Goal: Task Accomplishment & Management: Complete application form

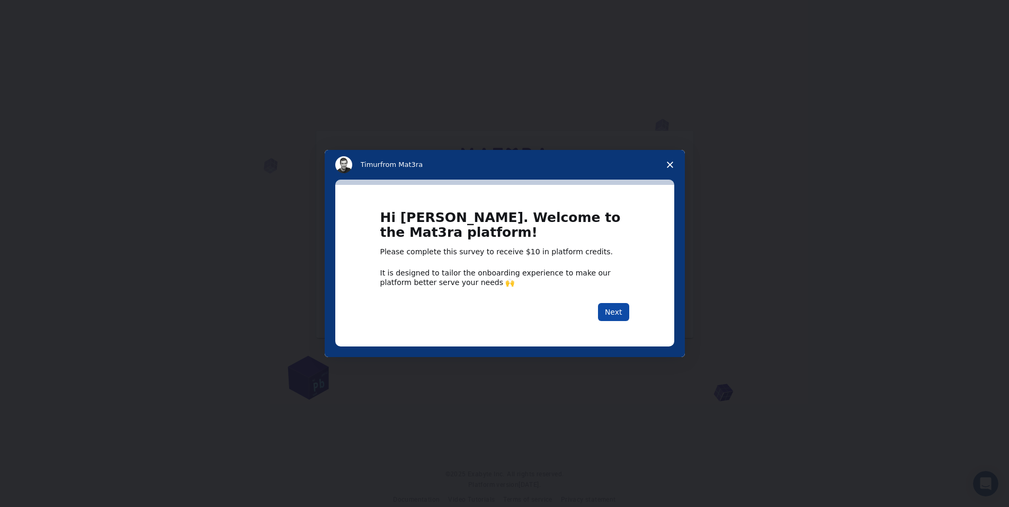
click at [613, 310] on button "Next" at bounding box center [613, 312] width 31 height 18
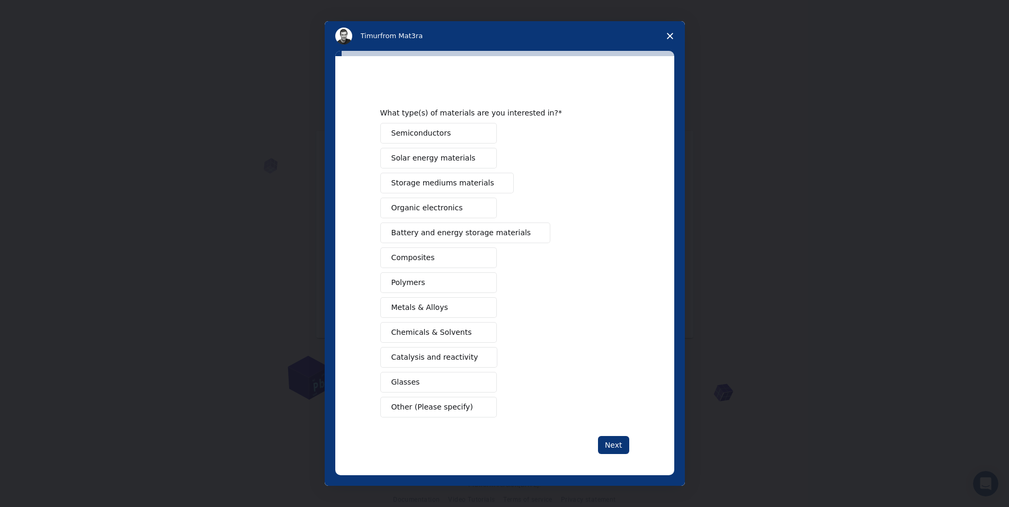
click at [449, 137] on button "Semiconductors" at bounding box center [438, 133] width 116 height 21
click at [449, 155] on span "Solar energy materials" at bounding box center [433, 157] width 84 height 11
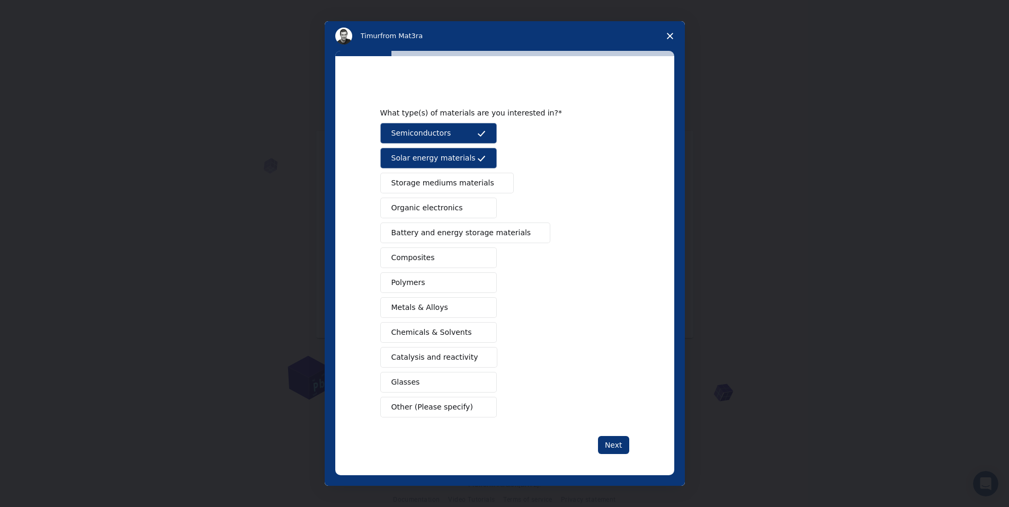
click at [476, 236] on span "Battery and energy storage materials" at bounding box center [461, 232] width 140 height 11
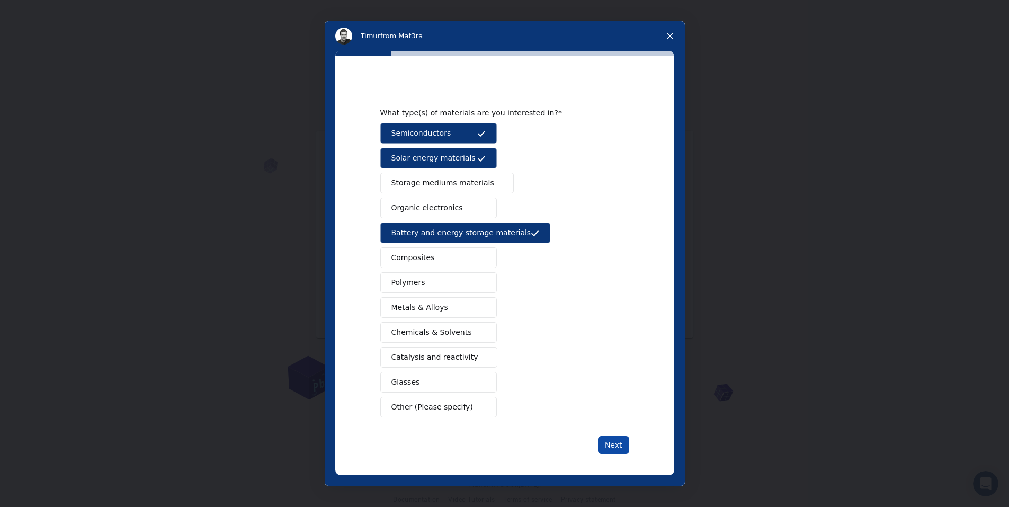
click at [605, 437] on button "Next" at bounding box center [613, 445] width 31 height 18
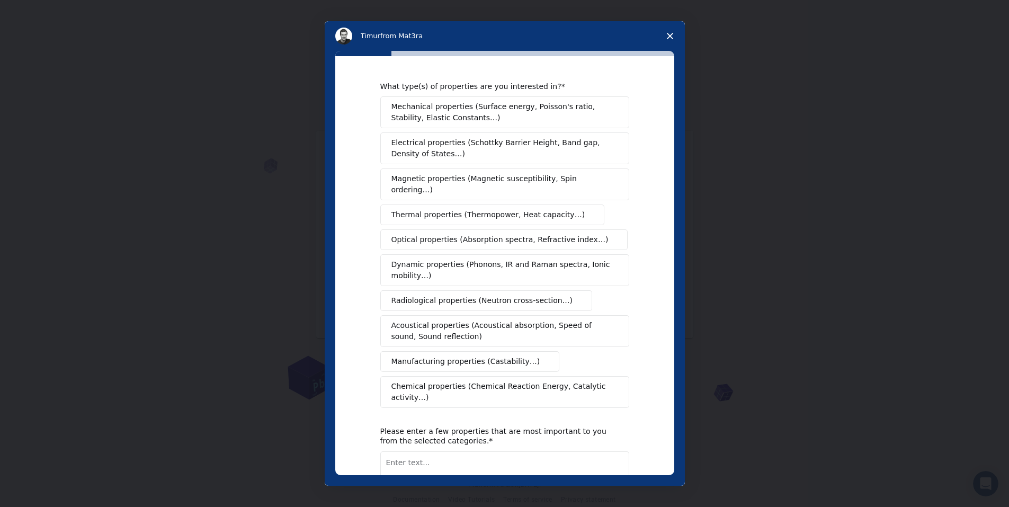
click at [435, 152] on span "Electrical properties (Schottky Barrier Height, Band gap, Density of States…)" at bounding box center [501, 148] width 220 height 22
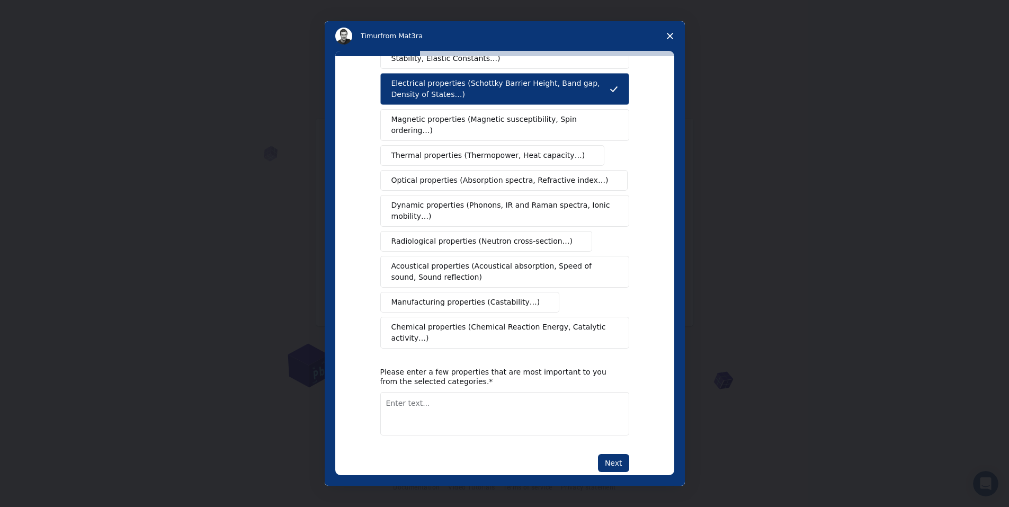
scroll to position [15, 0]
click at [613, 454] on button "Next" at bounding box center [613, 463] width 31 height 18
click at [457, 400] on textarea "Enter text..." at bounding box center [504, 413] width 249 height 43
type textarea "nothing"
click at [605, 454] on button "Next" at bounding box center [613, 463] width 31 height 18
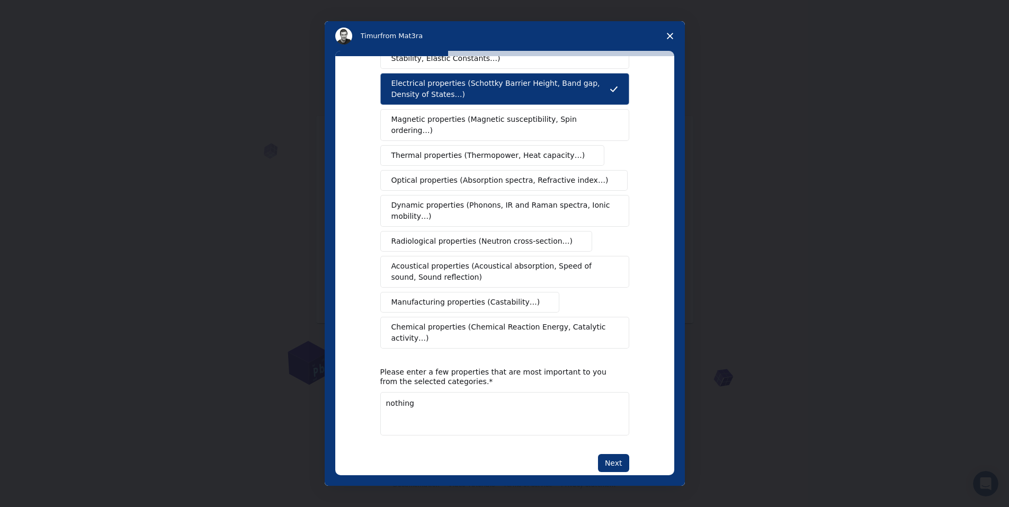
scroll to position [0, 0]
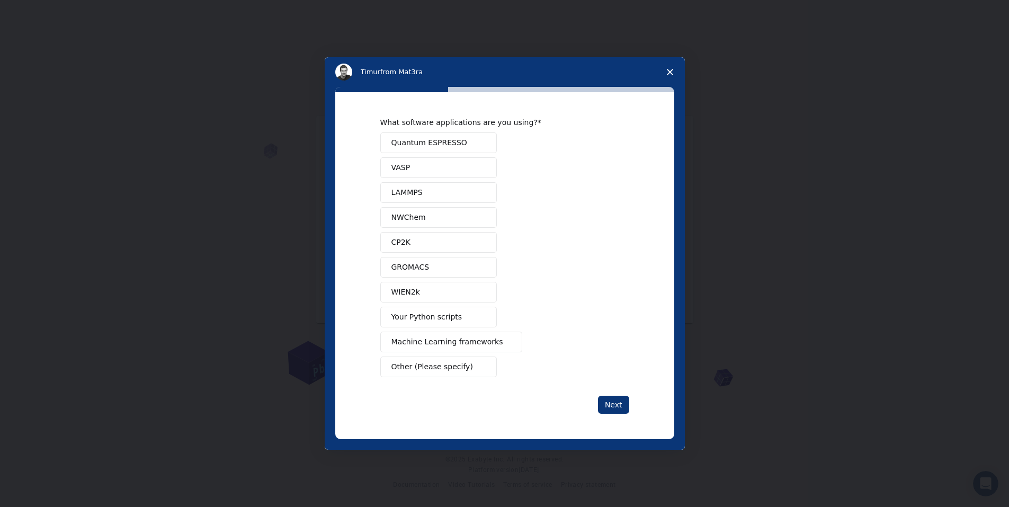
click at [465, 147] on button "Quantum ESPRESSO" at bounding box center [438, 142] width 116 height 21
click at [434, 339] on span "Machine Learning frameworks" at bounding box center [447, 341] width 112 height 11
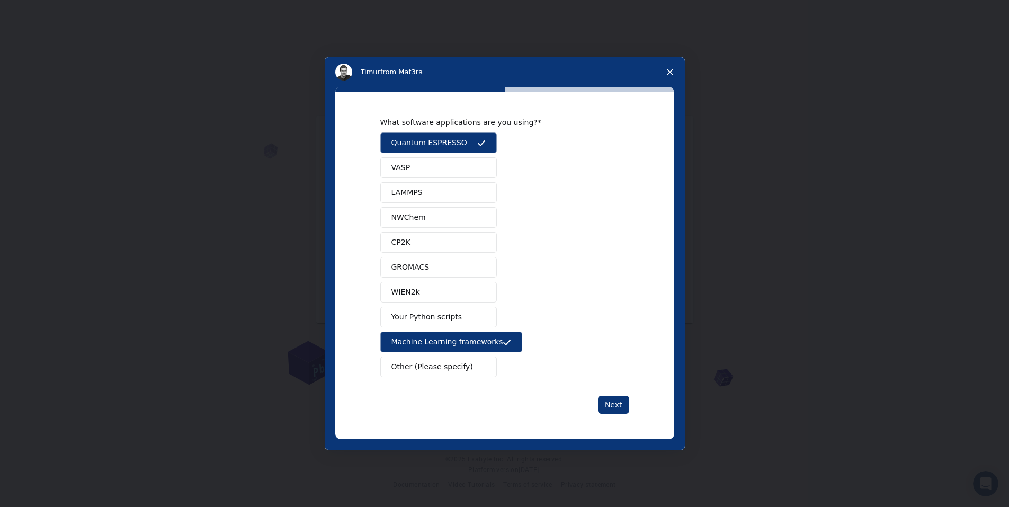
click at [449, 319] on span "Your Python scripts" at bounding box center [426, 316] width 71 height 11
click at [619, 402] on button "Next" at bounding box center [613, 404] width 31 height 18
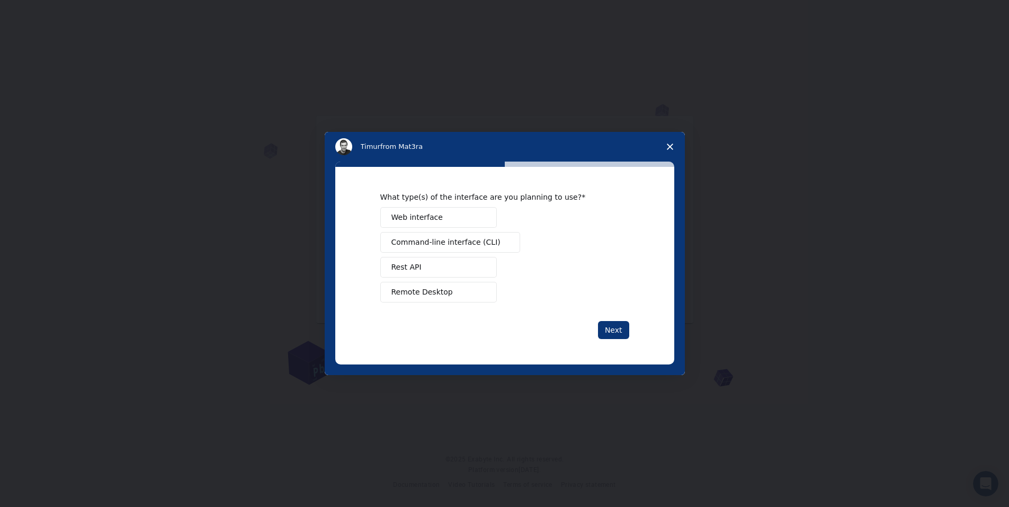
click at [470, 224] on button "Web interface" at bounding box center [438, 217] width 116 height 21
click at [616, 330] on button "Next" at bounding box center [613, 330] width 31 height 18
click at [452, 294] on span "Other (Please specify)" at bounding box center [432, 291] width 82 height 11
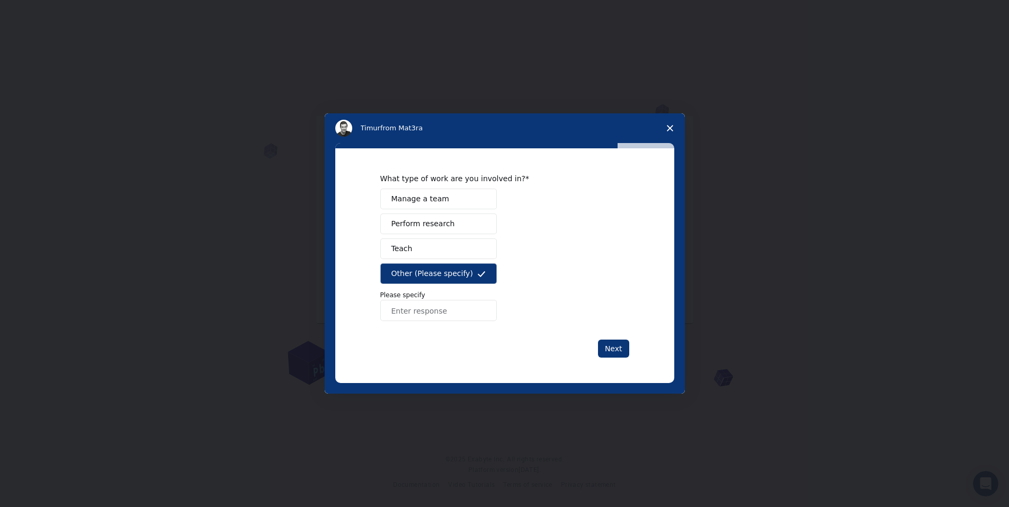
click at [443, 312] on input "Enter response" at bounding box center [438, 310] width 116 height 21
type input "student"
click at [617, 352] on button "Next" at bounding box center [613, 348] width 31 height 18
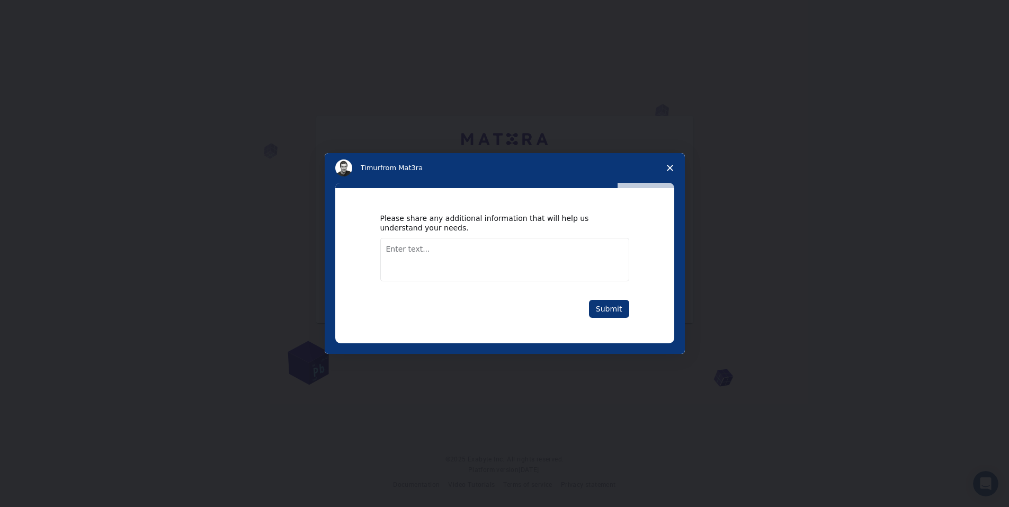
click at [479, 255] on textarea "Enter text..." at bounding box center [504, 259] width 249 height 43
type textarea "no"
click at [611, 316] on button "Submit" at bounding box center [609, 309] width 40 height 18
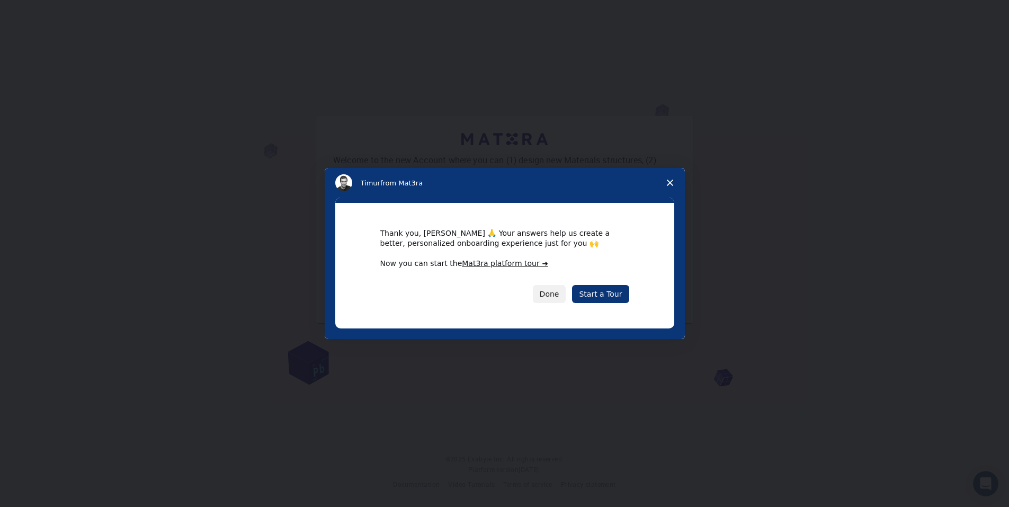
click at [538, 292] on div "Done Start a Tour" at bounding box center [504, 294] width 249 height 18
click at [615, 292] on link "Start a Tour" at bounding box center [600, 294] width 57 height 18
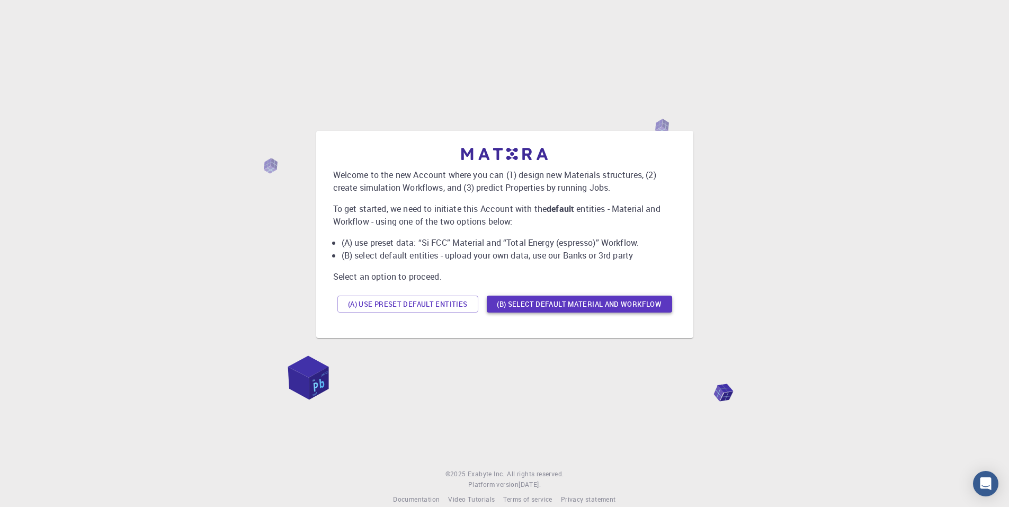
click at [579, 301] on button "(B) Select default material and workflow" at bounding box center [579, 303] width 185 height 17
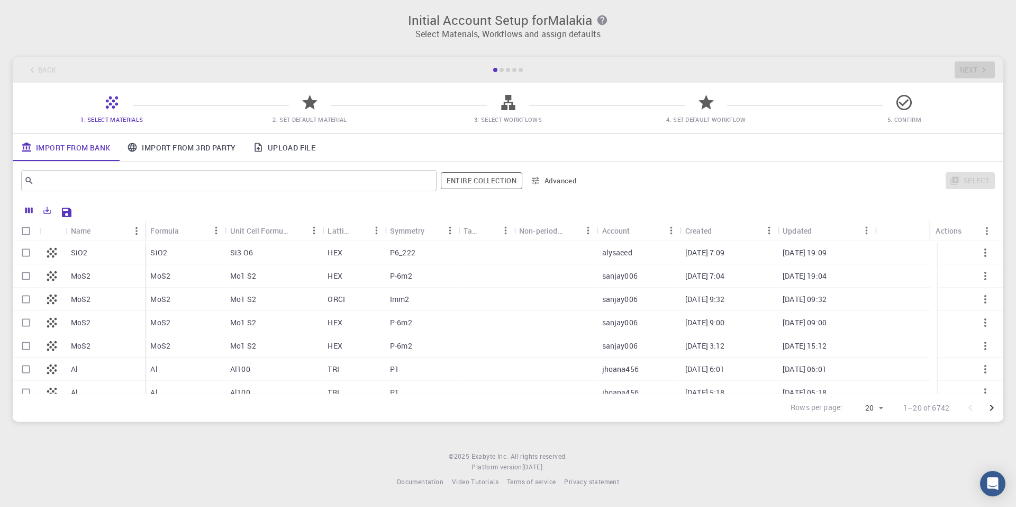
scroll to position [53, 0]
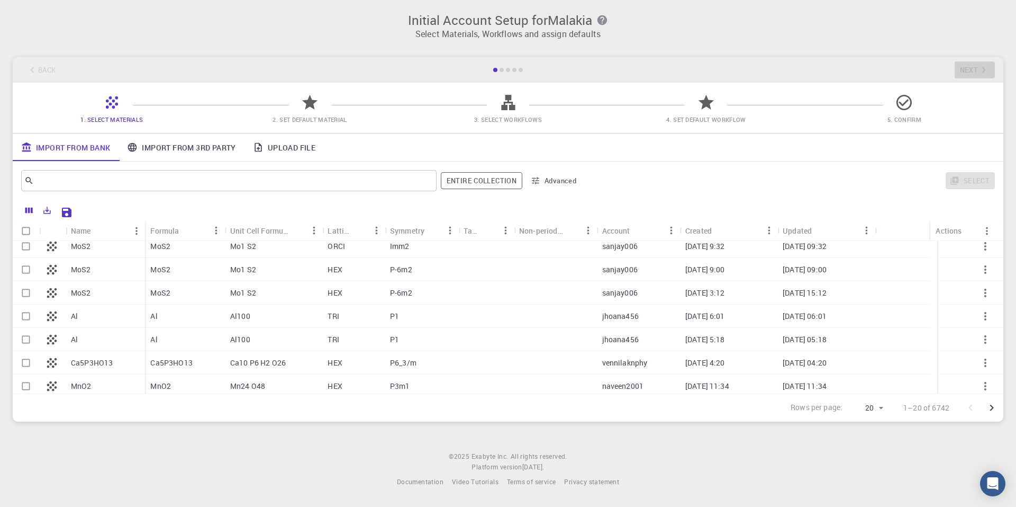
click at [26, 319] on input "Select row" at bounding box center [26, 316] width 20 height 20
checkbox input "true"
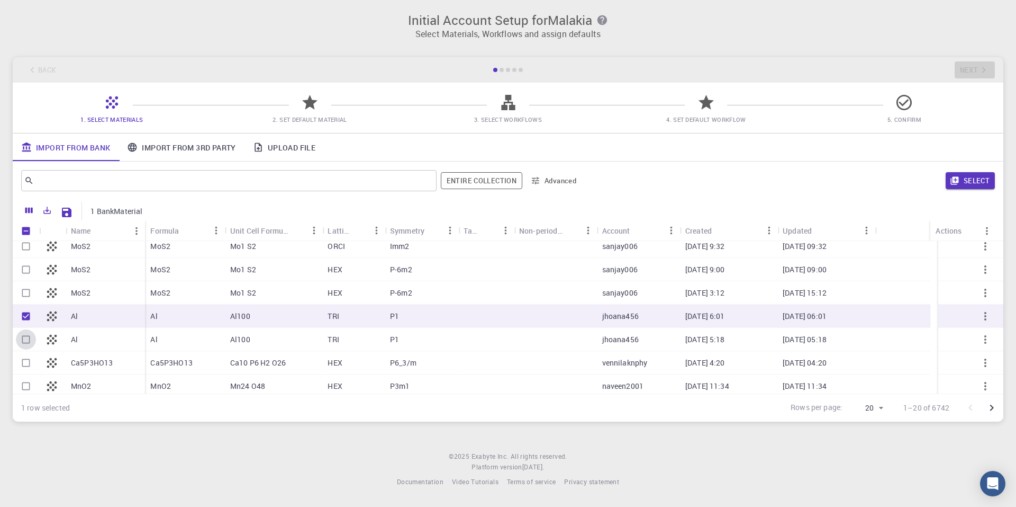
click at [26, 337] on input "Select row" at bounding box center [26, 339] width 20 height 20
checkbox input "true"
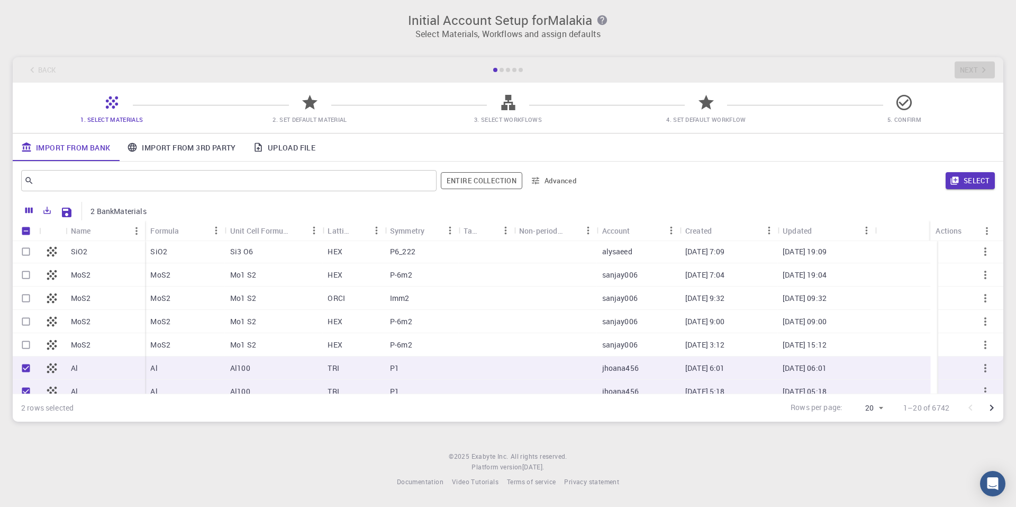
scroll to position [0, 0]
click at [972, 175] on button "Select" at bounding box center [970, 180] width 49 height 17
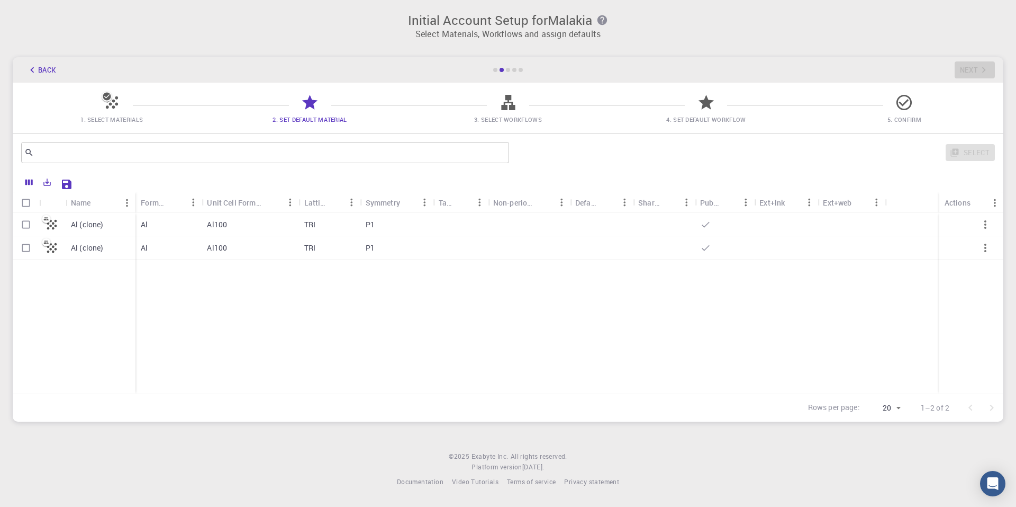
click at [30, 248] on input "Select row" at bounding box center [26, 248] width 20 height 20
checkbox input "true"
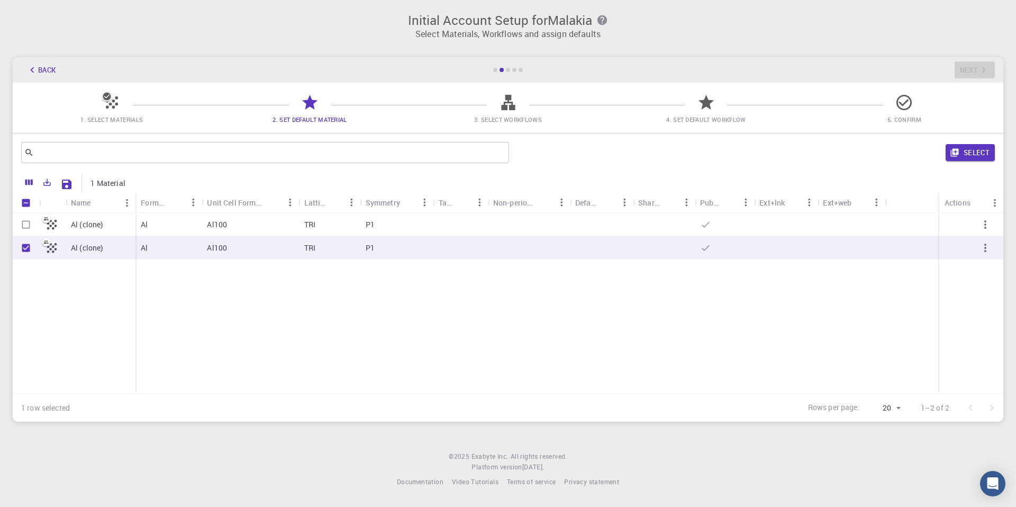
click at [977, 143] on div "Select" at bounding box center [755, 152] width 482 height 25
click at [977, 150] on button "Select" at bounding box center [970, 152] width 49 height 17
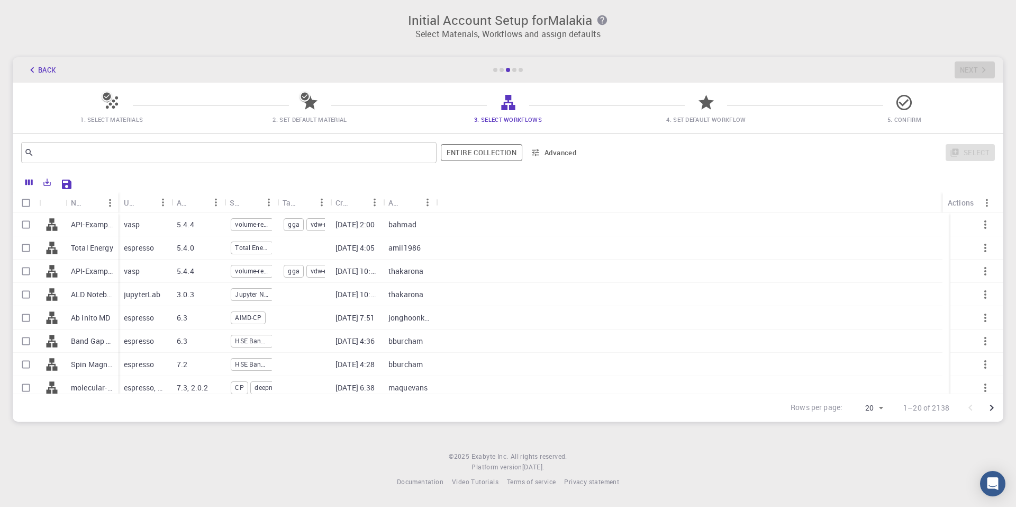
click at [26, 226] on input "Select row" at bounding box center [26, 224] width 20 height 20
checkbox input "true"
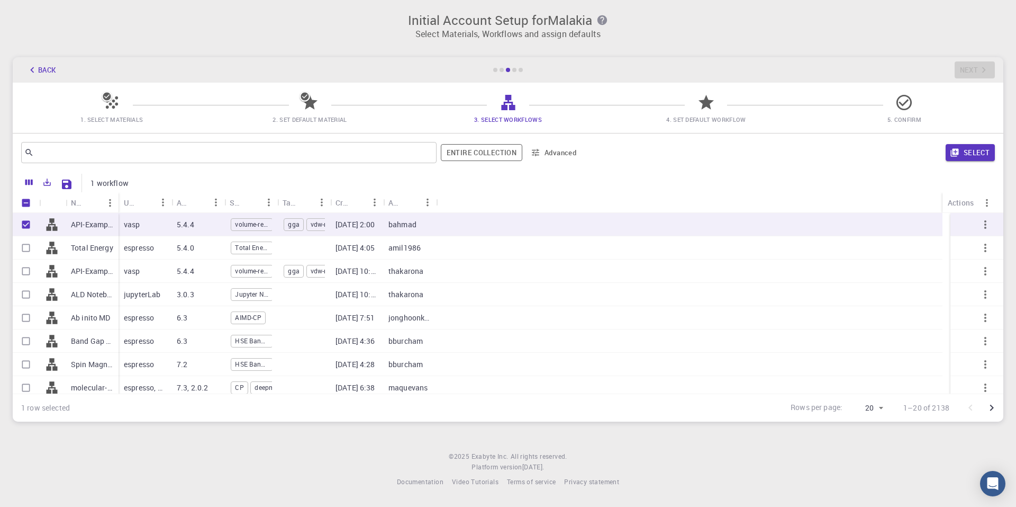
click at [86, 247] on p "Total Energy" at bounding box center [92, 247] width 42 height 11
checkbox input "true"
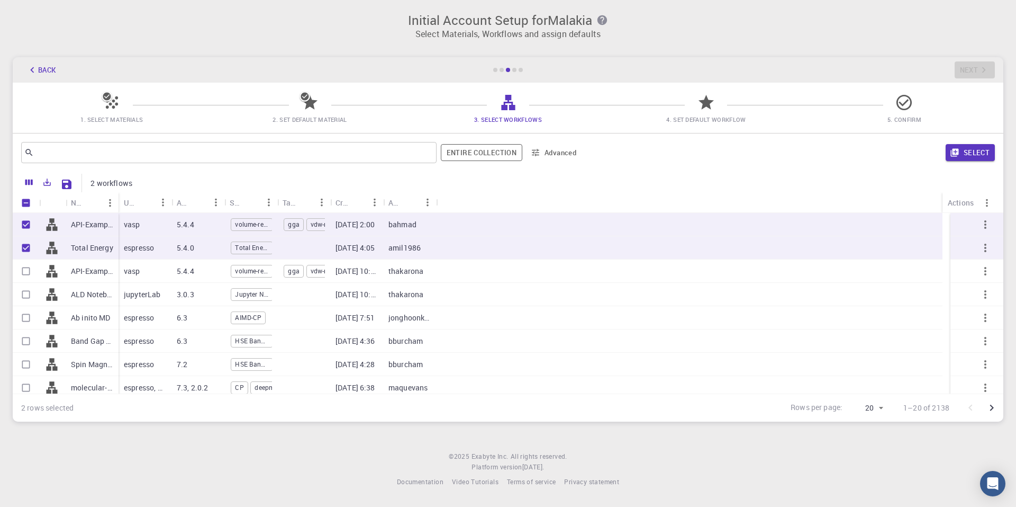
click at [64, 272] on div at bounding box center [52, 270] width 26 height 23
checkbox input "true"
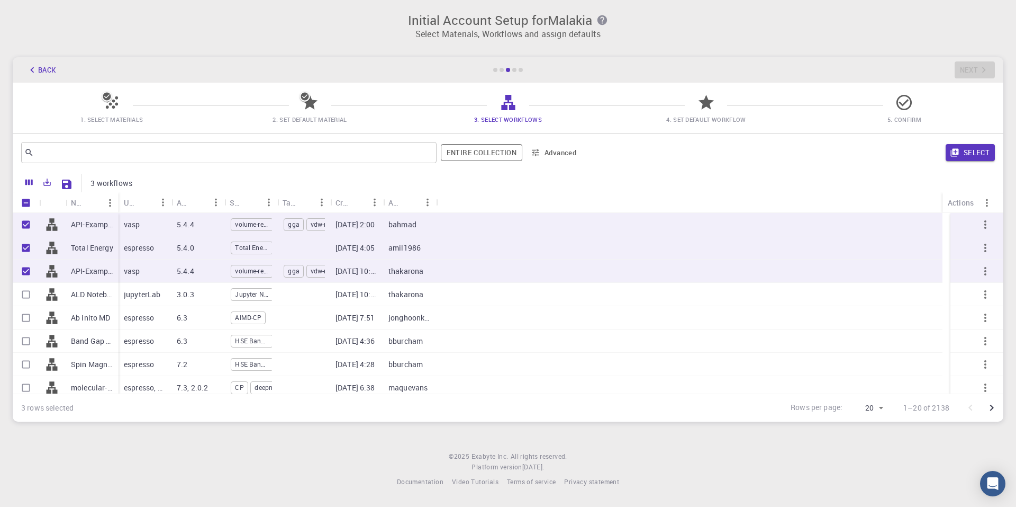
click at [75, 300] on div "ALD Notebook (clone) (clone)" at bounding box center [92, 294] width 53 height 23
checkbox input "true"
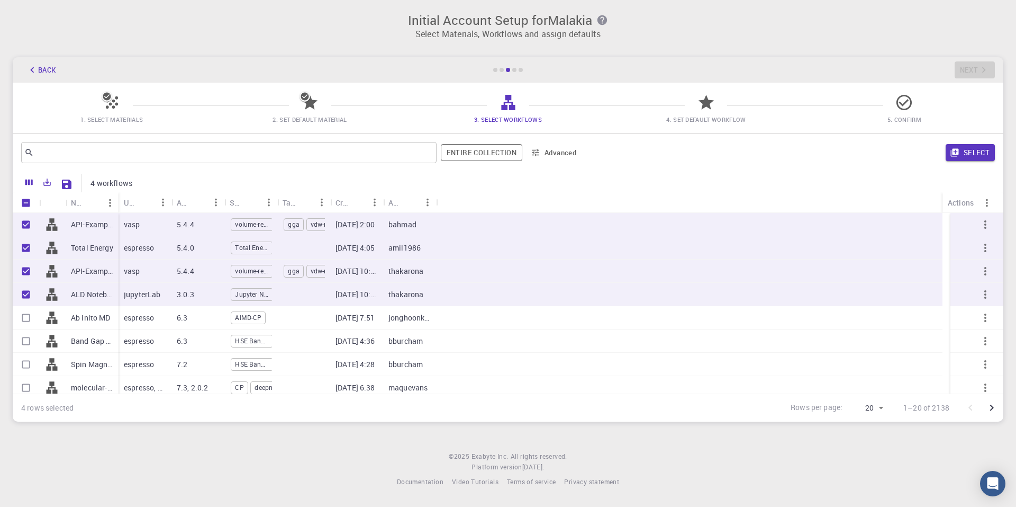
click at [77, 317] on p "Ab inito MD" at bounding box center [91, 317] width 40 height 11
checkbox input "true"
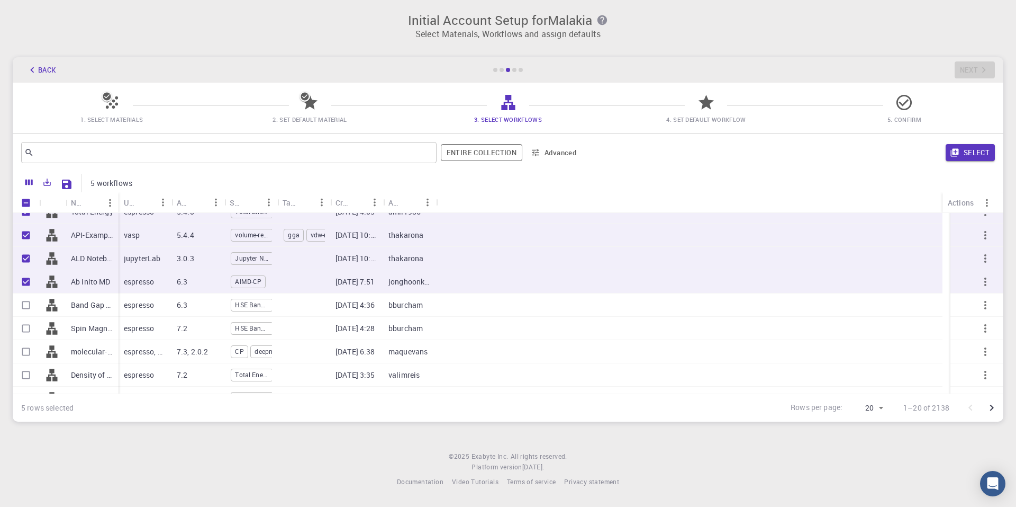
scroll to position [53, 0]
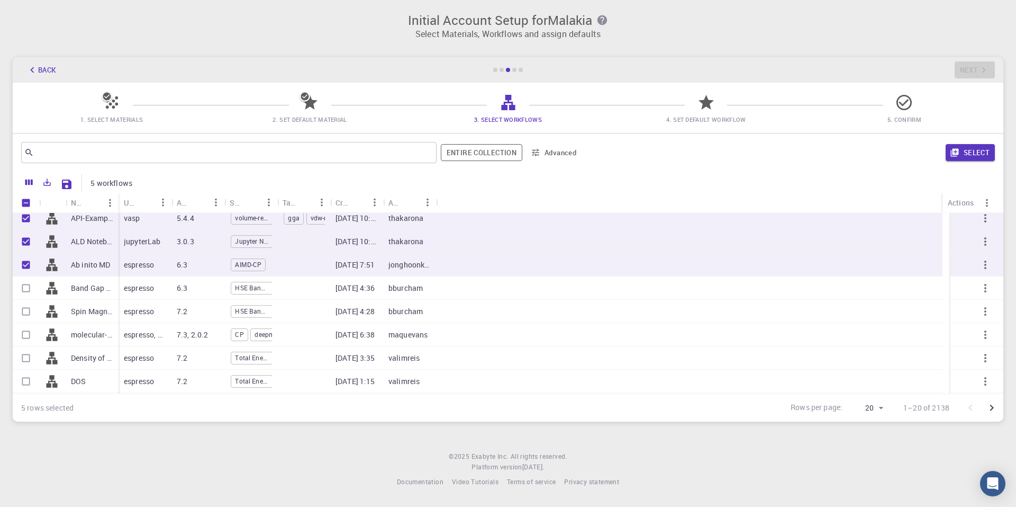
click at [79, 335] on p "molecular-dynamics" at bounding box center [92, 334] width 42 height 11
checkbox input "true"
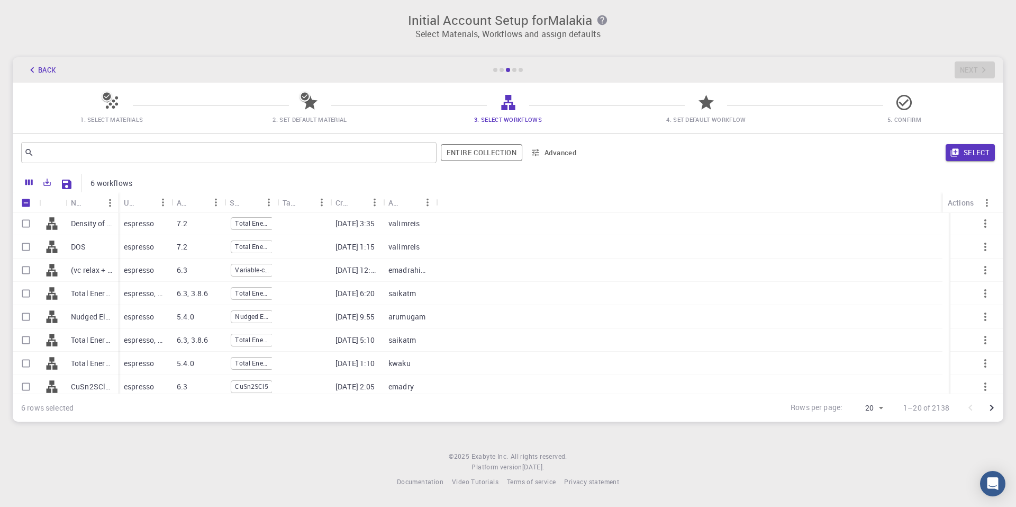
scroll to position [212, 0]
click at [98, 318] on p "Total Energy + WFN" at bounding box center [92, 315] width 42 height 11
checkbox input "true"
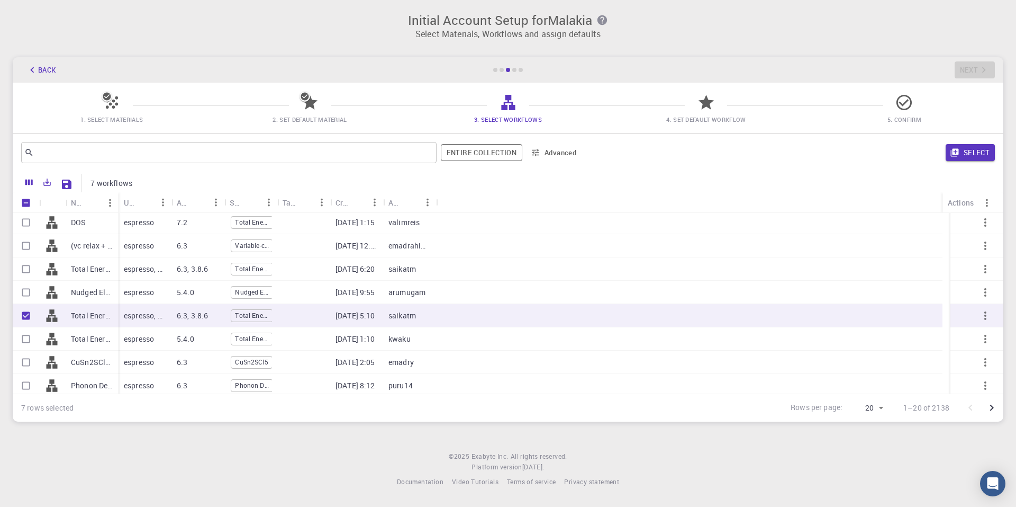
click at [94, 339] on p "Total Energy (clone)" at bounding box center [92, 339] width 42 height 11
checkbox input "true"
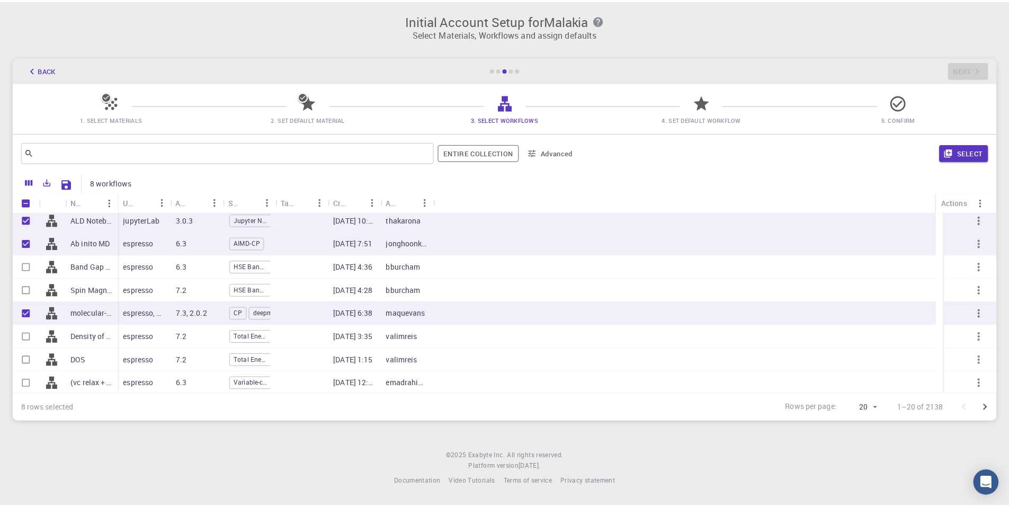
scroll to position [74, 0]
click at [978, 153] on button "Select" at bounding box center [970, 152] width 49 height 17
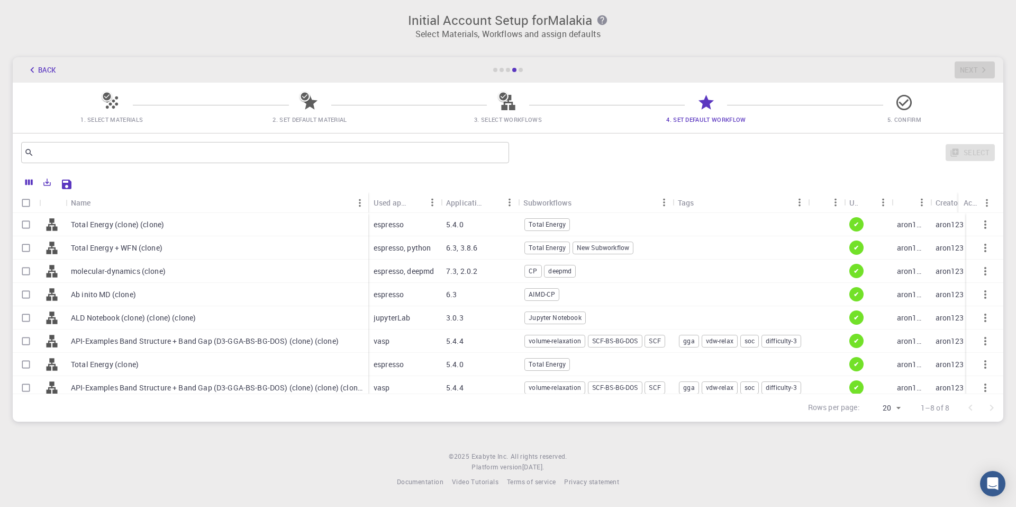
click at [31, 228] on input "Select row" at bounding box center [26, 224] width 20 height 20
checkbox input "true"
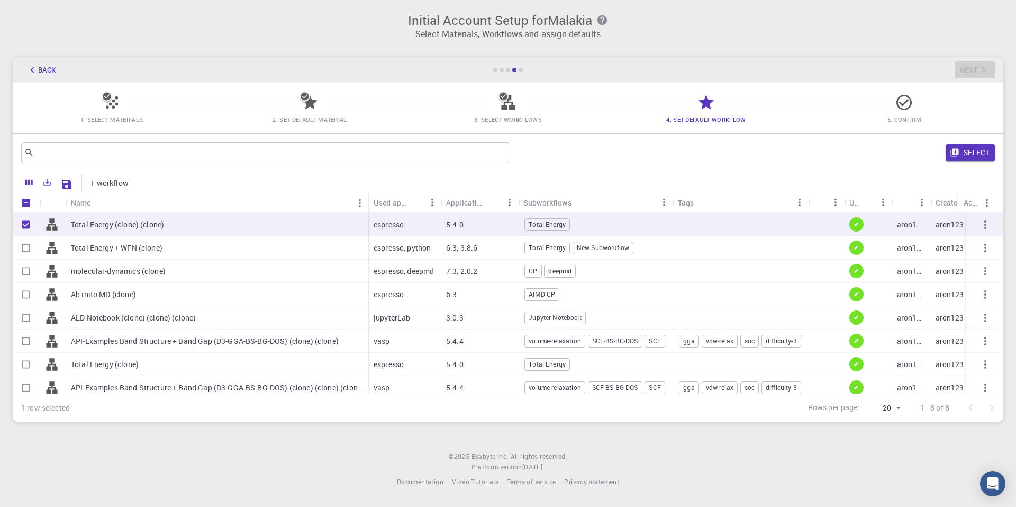
click at [28, 248] on input "Select row" at bounding box center [26, 248] width 20 height 20
checkbox input "true"
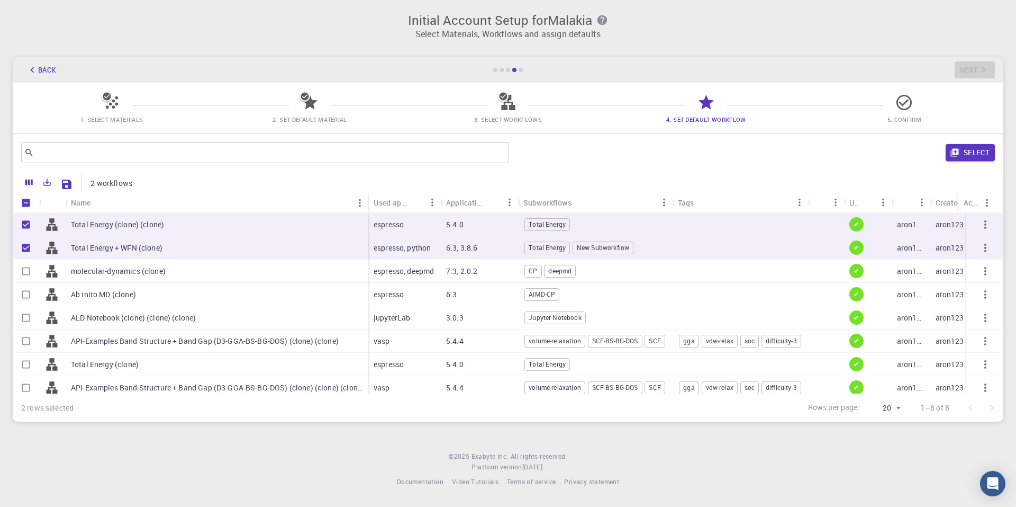
click at [20, 318] on input "Select row" at bounding box center [26, 318] width 20 height 20
checkbox input "true"
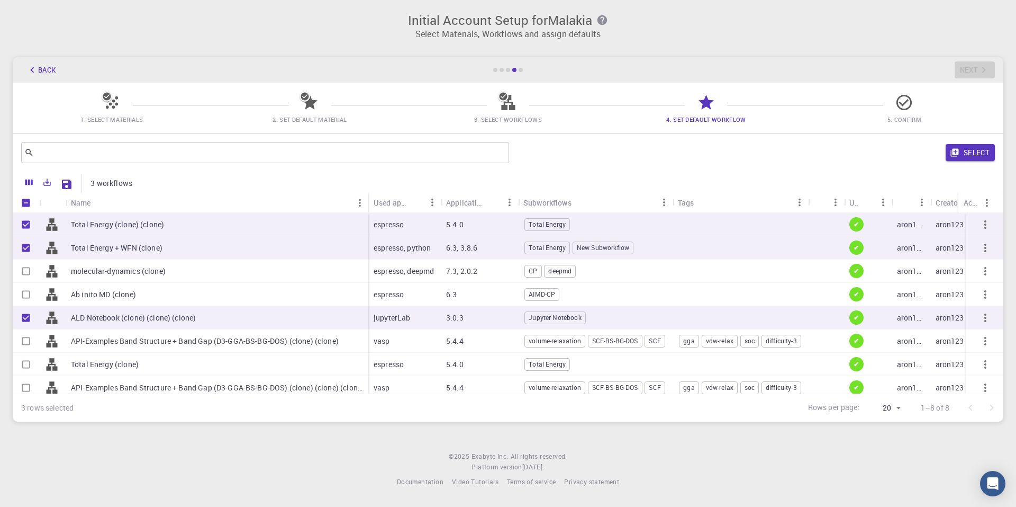
click at [28, 361] on input "Select row" at bounding box center [26, 364] width 20 height 20
checkbox input "true"
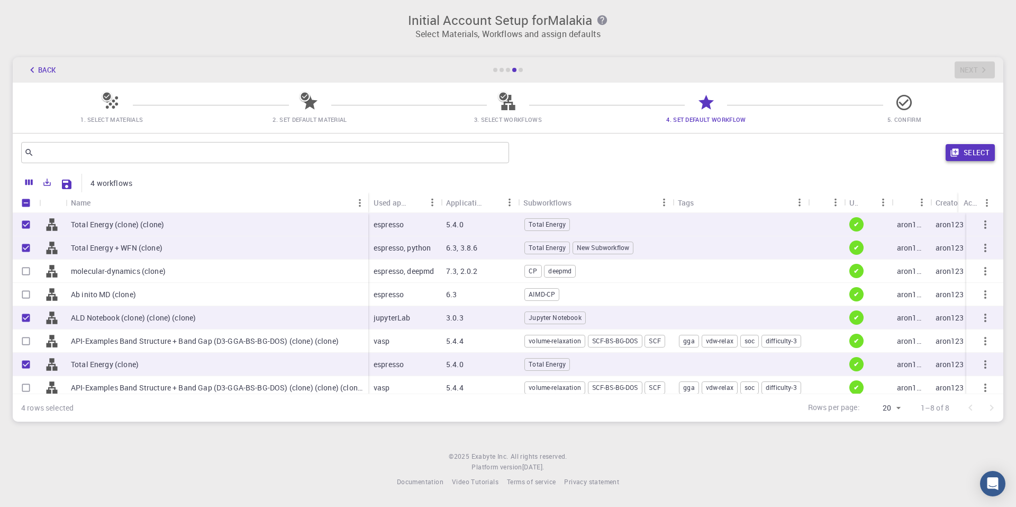
click at [982, 160] on button "Select" at bounding box center [970, 152] width 49 height 17
checkbox input "false"
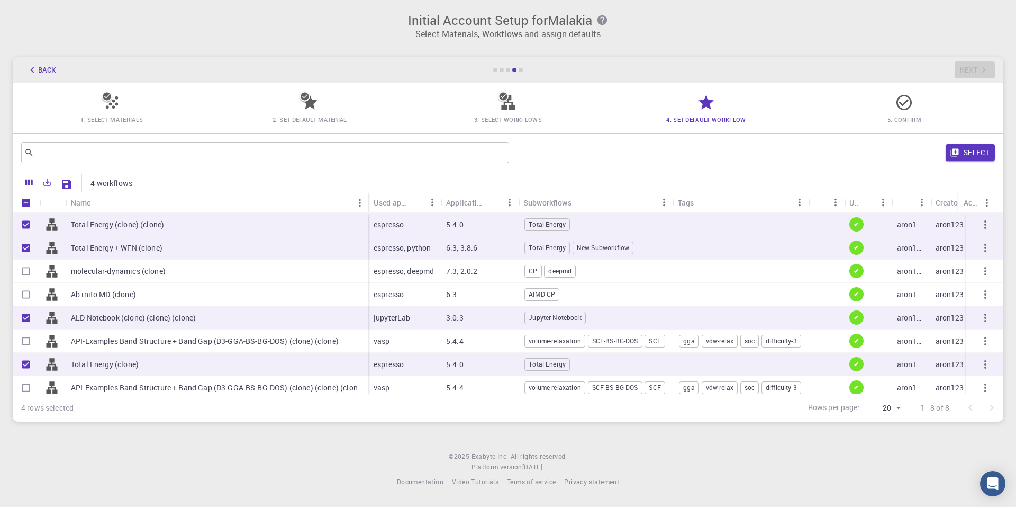
checkbox input "false"
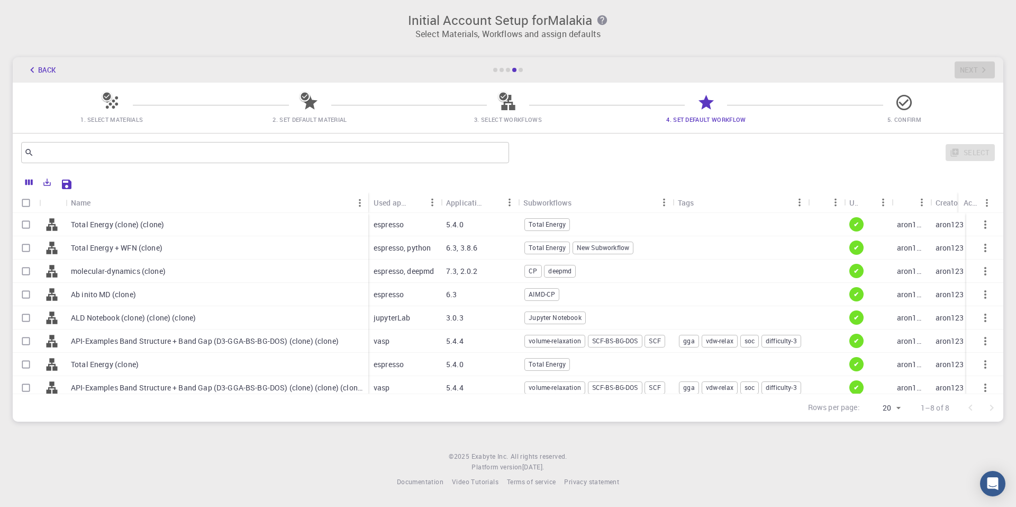
click at [33, 223] on input "Select row" at bounding box center [26, 224] width 20 height 20
checkbox input "true"
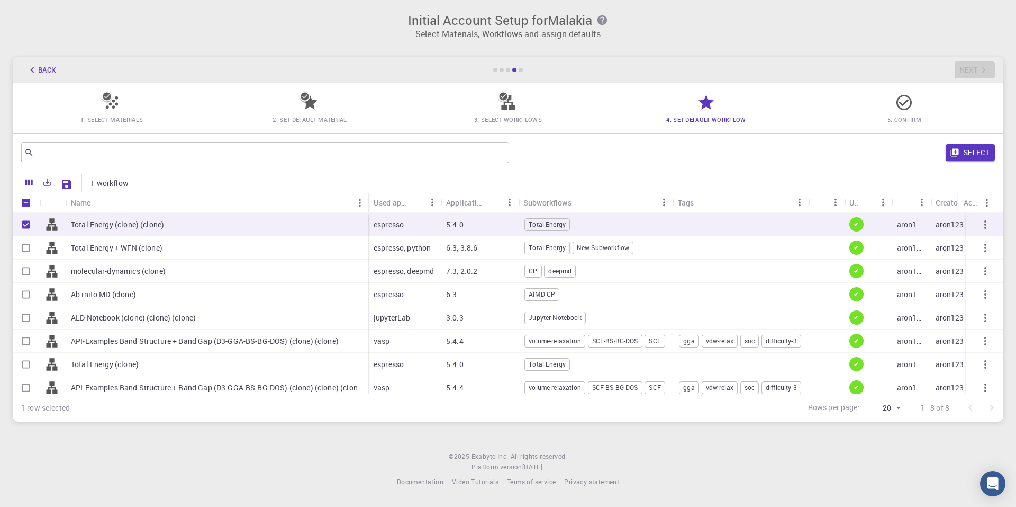
click at [30, 249] on input "Select row" at bounding box center [26, 248] width 20 height 20
checkbox input "true"
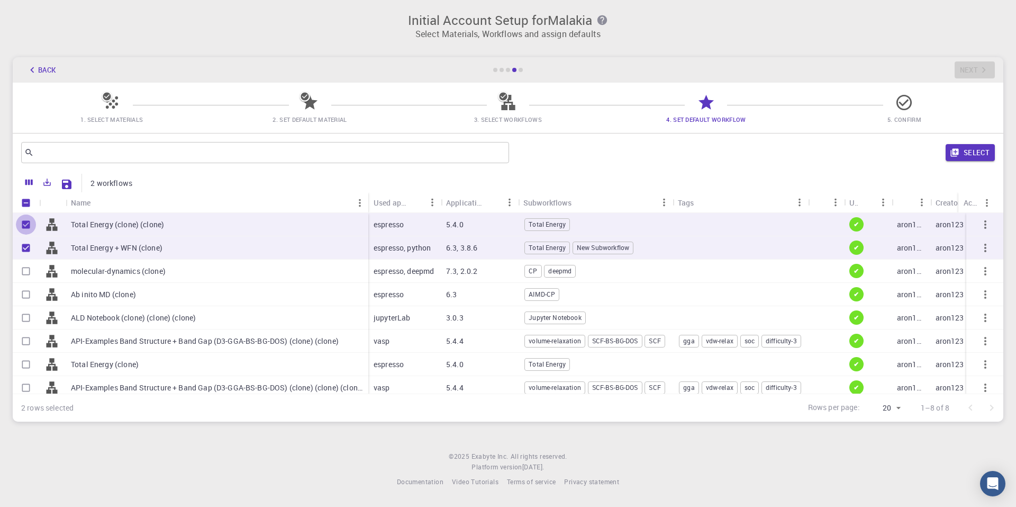
click at [30, 225] on input "Unselect row" at bounding box center [26, 224] width 20 height 20
checkbox input "false"
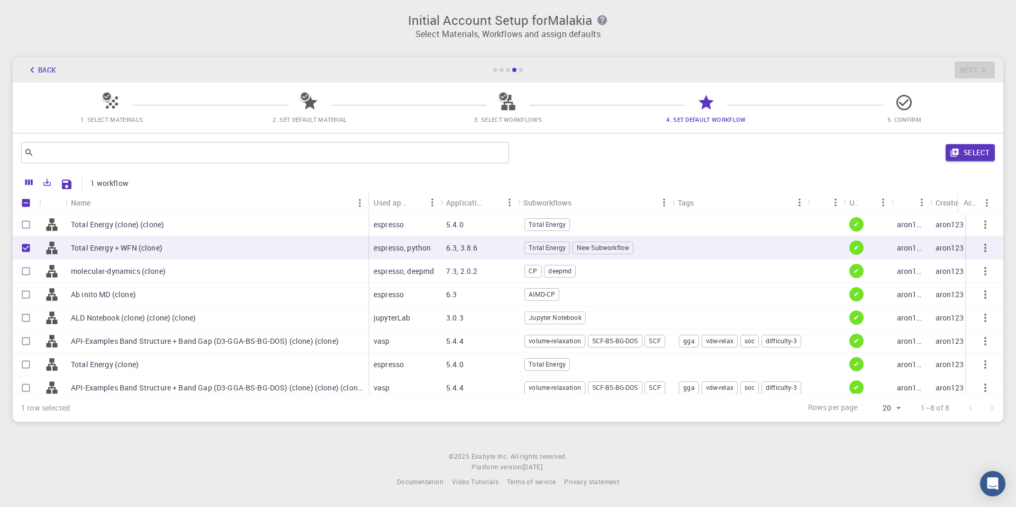
click at [988, 150] on button "Select" at bounding box center [970, 152] width 49 height 17
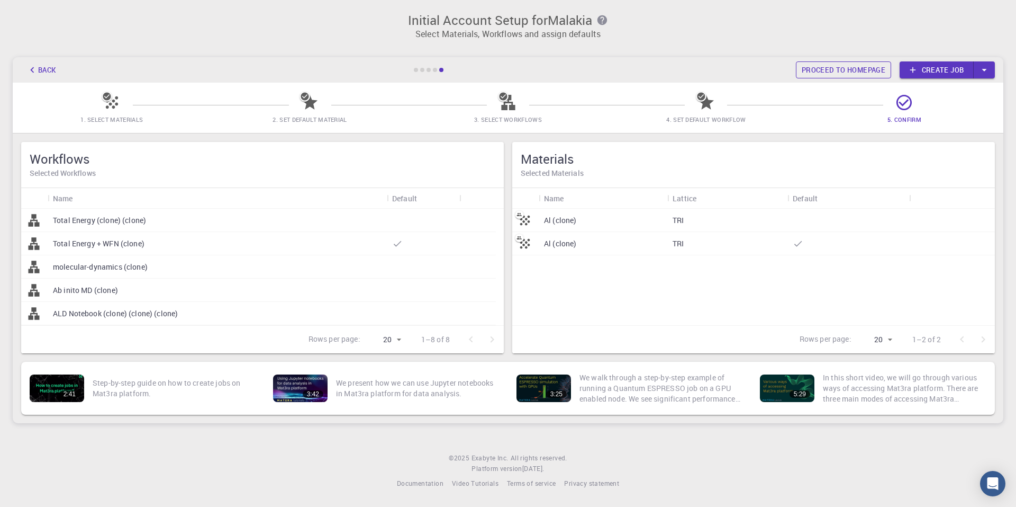
click at [860, 68] on link "Proceed to homepage" at bounding box center [843, 69] width 95 height 17
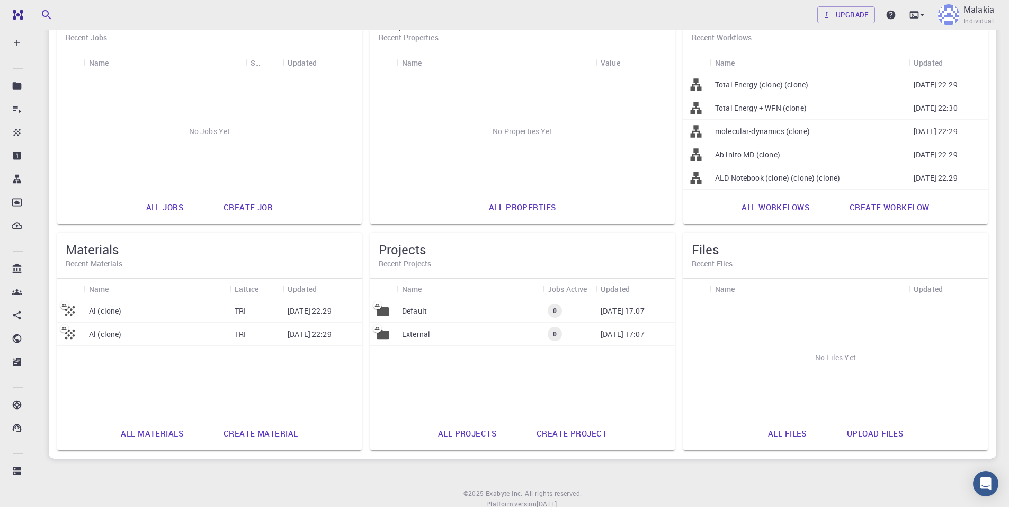
scroll to position [94, 0]
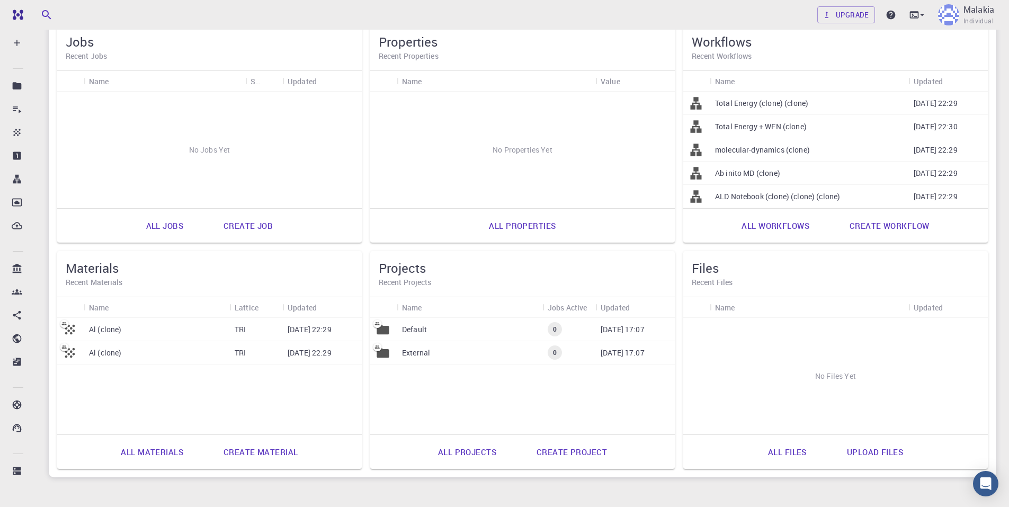
click at [235, 226] on link "Create job" at bounding box center [248, 225] width 73 height 25
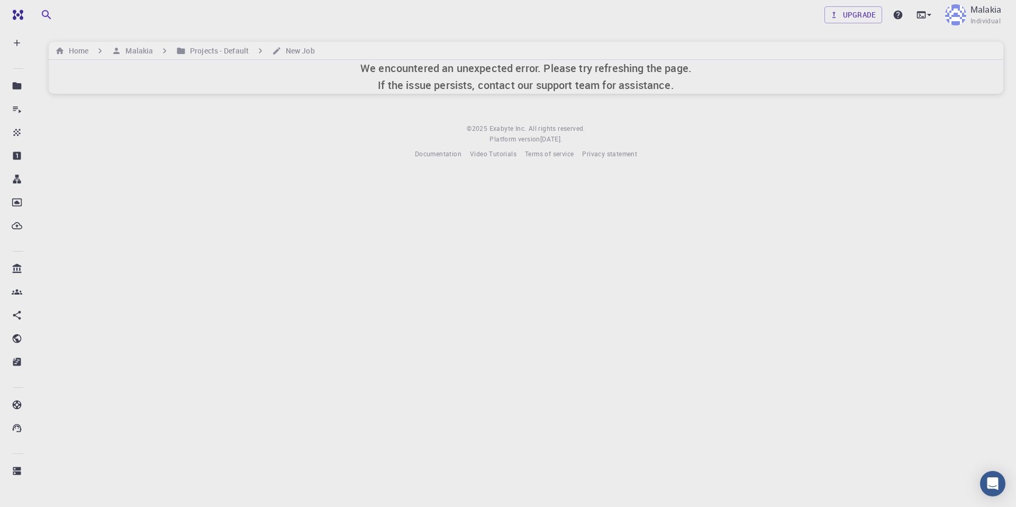
click at [458, 89] on h6 "We encountered an unexpected error. Please try refreshing the page. If the issu…" at bounding box center [526, 77] width 331 height 34
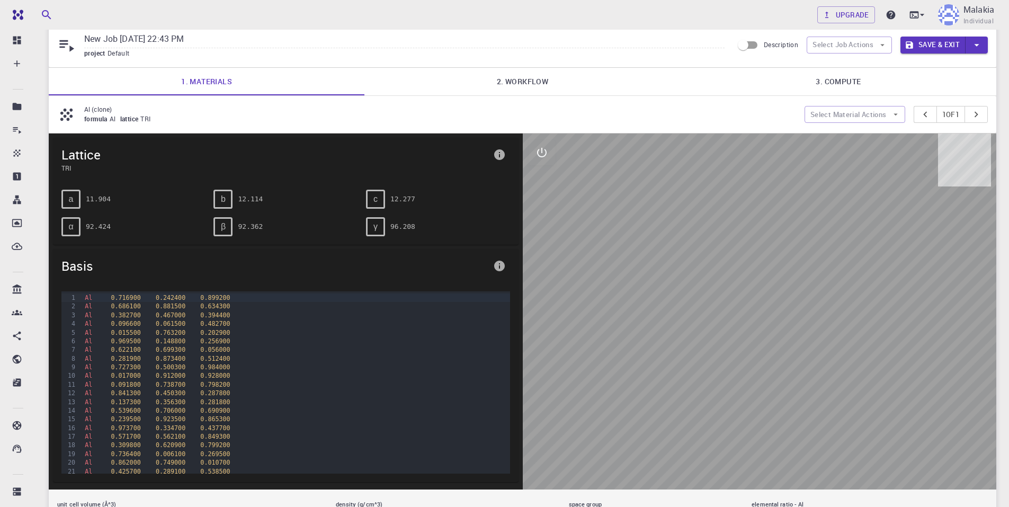
scroll to position [53, 0]
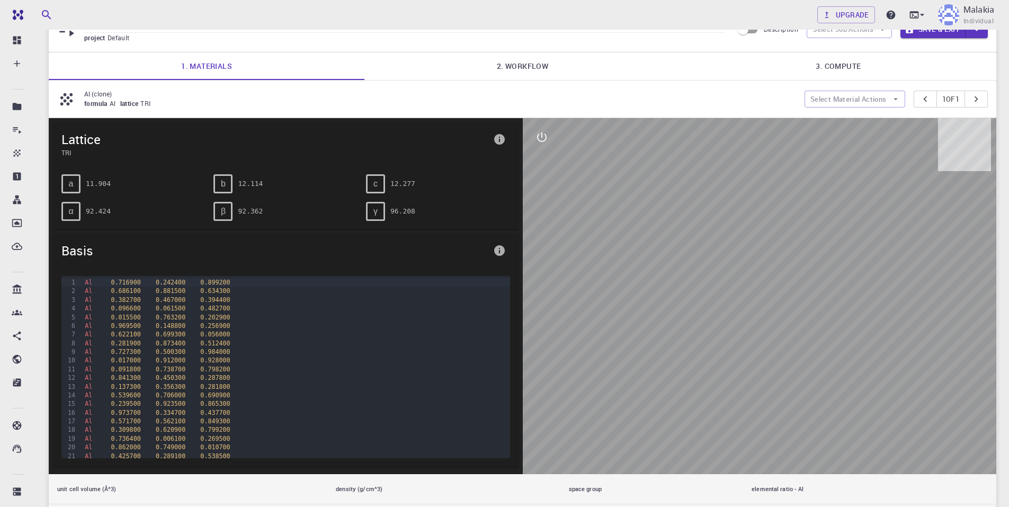
click at [786, 219] on div at bounding box center [760, 296] width 474 height 356
drag, startPoint x: 778, startPoint y: 245, endPoint x: 771, endPoint y: 240, distance: 8.4
click at [773, 247] on div at bounding box center [760, 296] width 474 height 356
drag, startPoint x: 867, startPoint y: 177, endPoint x: 808, endPoint y: 181, distance: 58.9
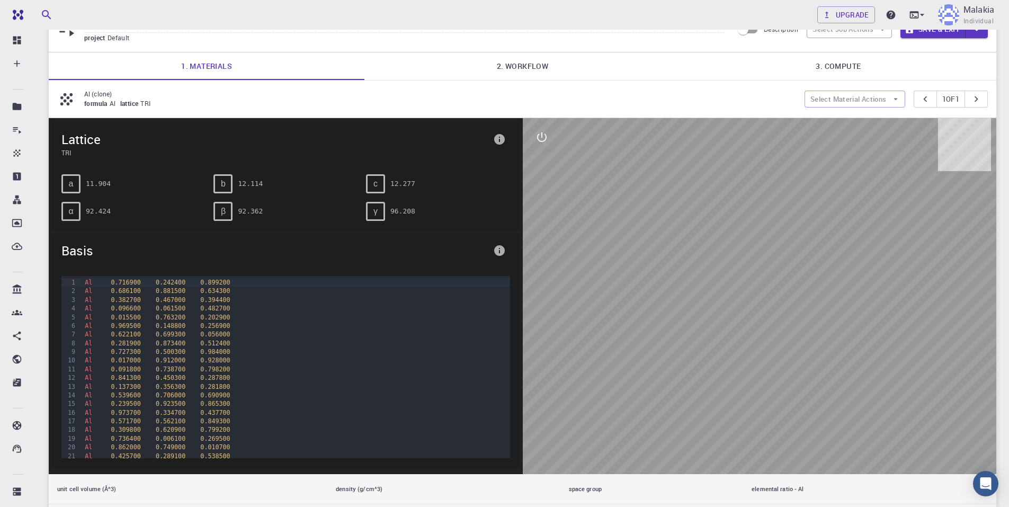
click at [869, 181] on div at bounding box center [760, 296] width 474 height 356
click at [762, 167] on div at bounding box center [760, 296] width 474 height 356
click at [880, 100] on button "Select Material Actions" at bounding box center [854, 99] width 101 height 17
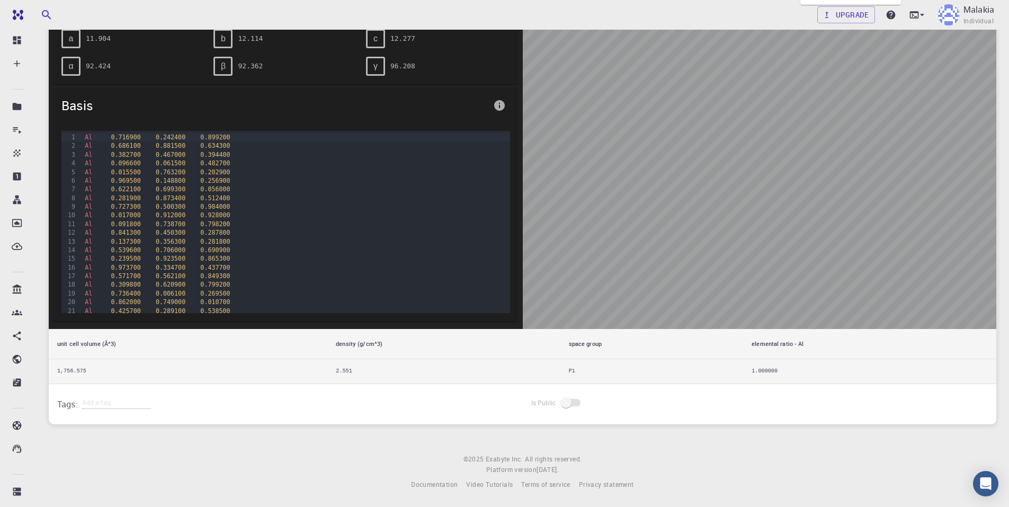
scroll to position [92, 0]
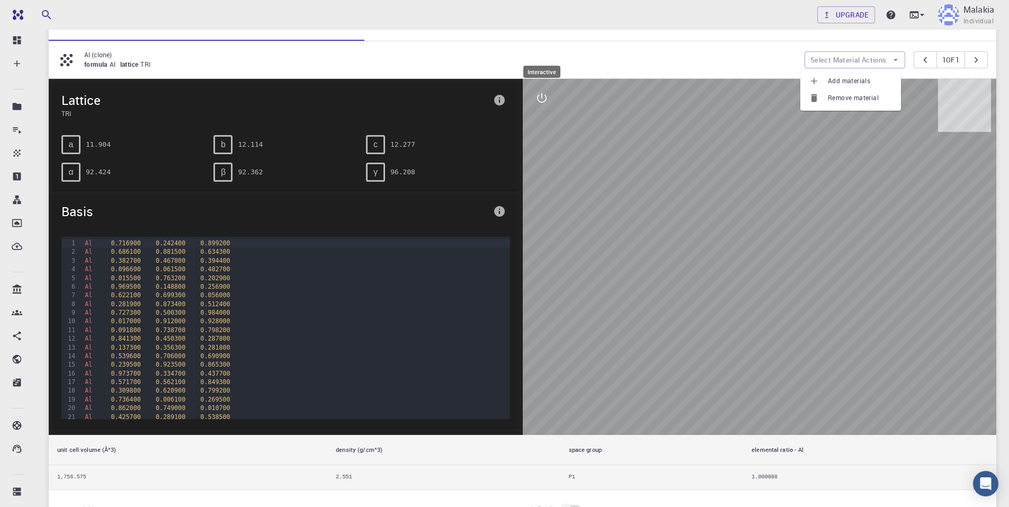
click at [547, 102] on icon "interactive" at bounding box center [541, 98] width 13 height 13
click at [540, 125] on icon "view" at bounding box center [541, 123] width 13 height 13
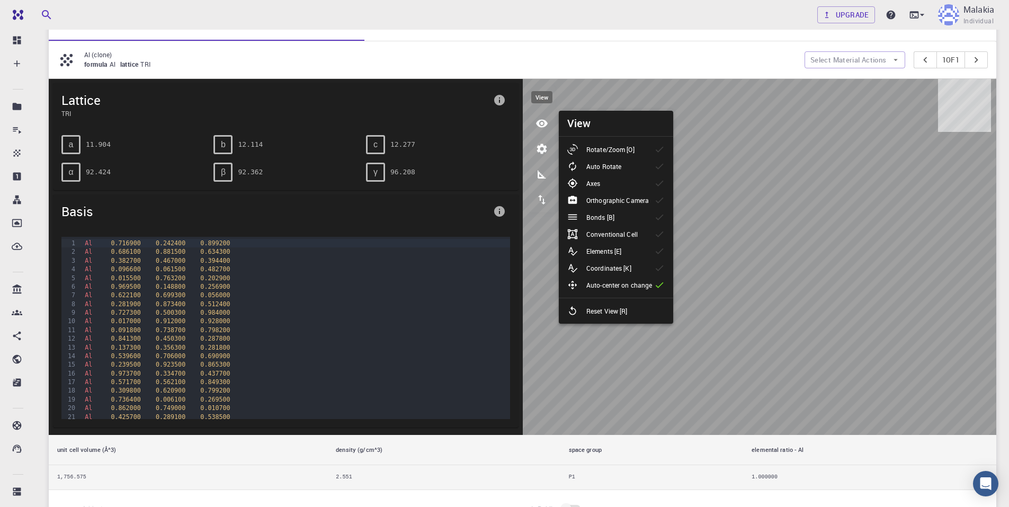
click at [540, 125] on icon "view" at bounding box center [541, 123] width 13 height 13
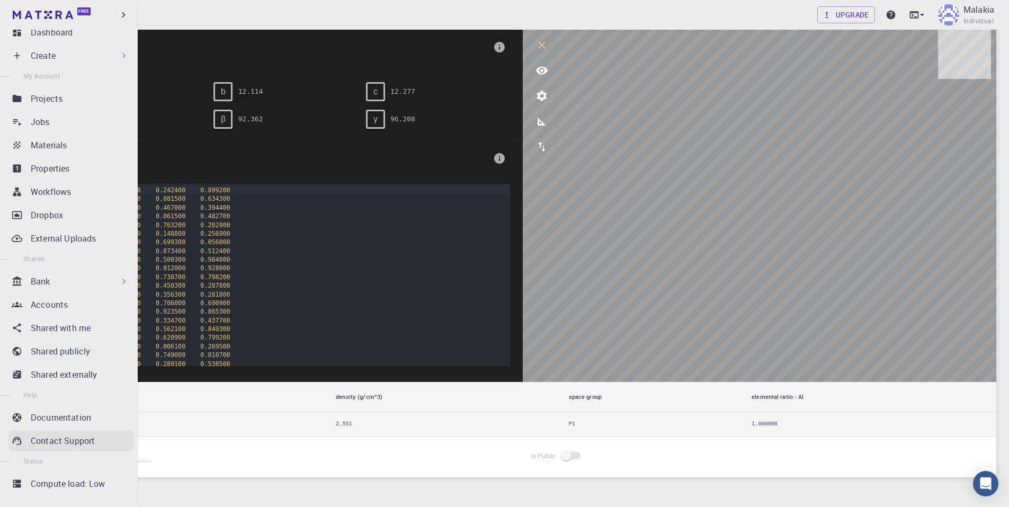
scroll to position [21, 0]
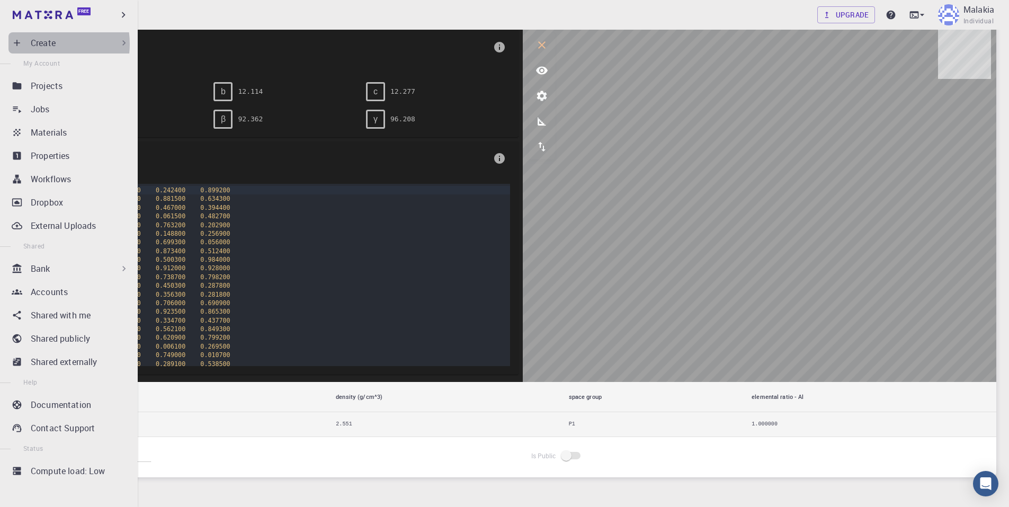
click at [40, 44] on p "Create" at bounding box center [43, 43] width 25 height 13
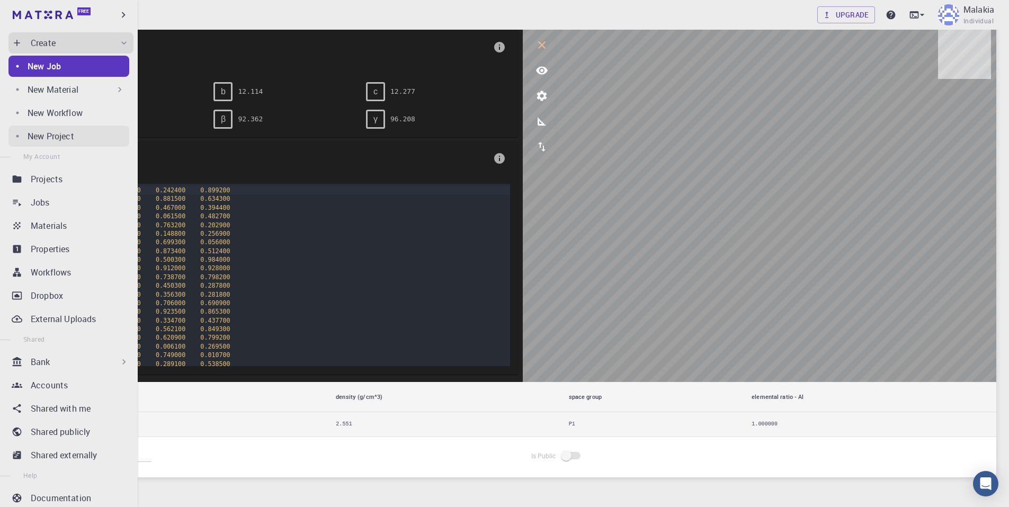
click at [79, 146] on link "New Project" at bounding box center [68, 135] width 121 height 21
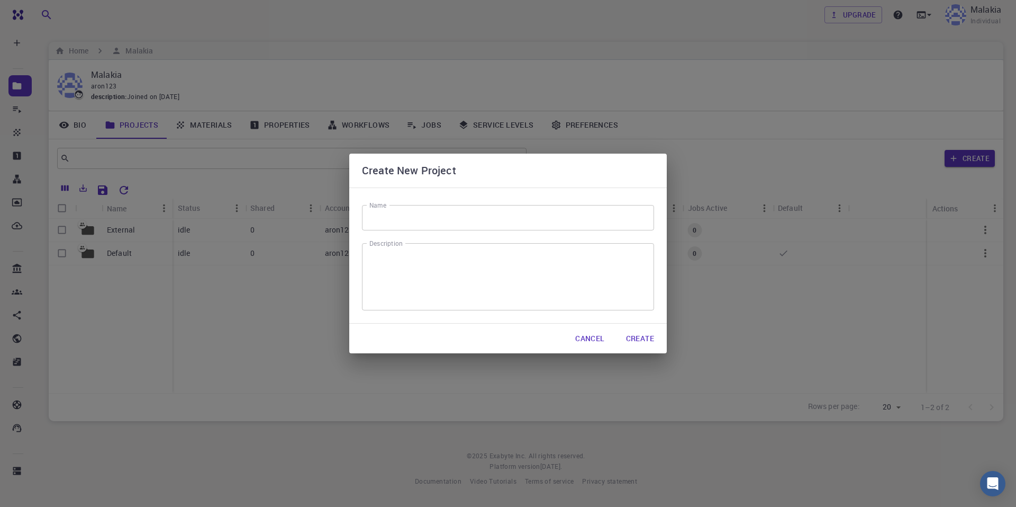
click at [385, 223] on input "Name" at bounding box center [508, 217] width 292 height 25
type input "Preprocessing"
click at [644, 339] on button "Create" at bounding box center [640, 338] width 45 height 21
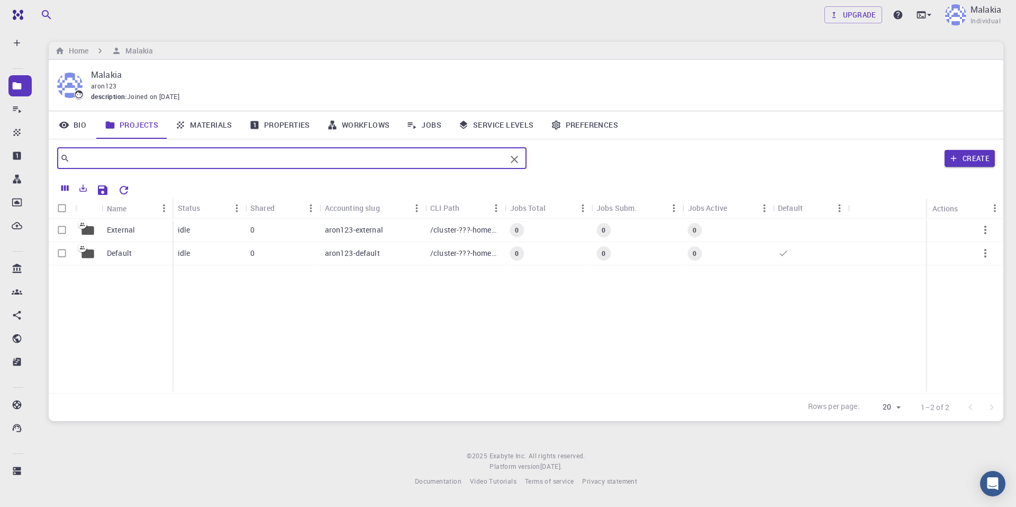
click at [250, 164] on input "text" at bounding box center [288, 158] width 436 height 15
click at [61, 250] on input "Select row" at bounding box center [62, 253] width 20 height 20
checkbox input "true"
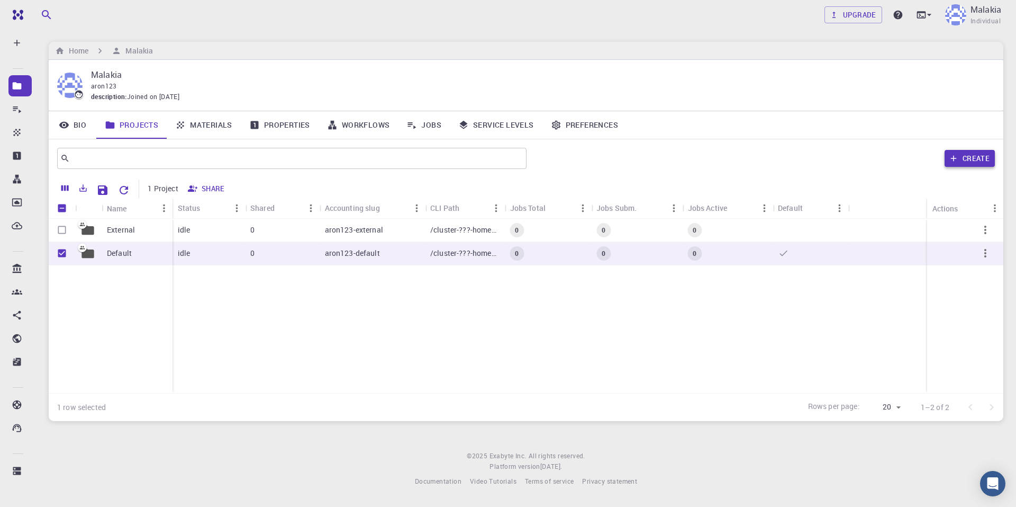
click at [971, 159] on button "Create" at bounding box center [970, 158] width 50 height 17
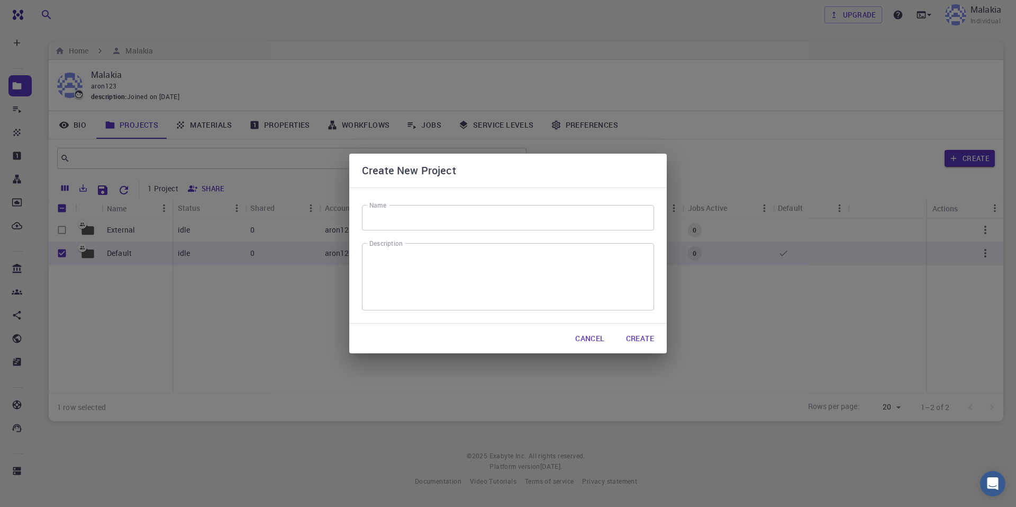
click at [592, 337] on button "Cancel" at bounding box center [590, 338] width 46 height 21
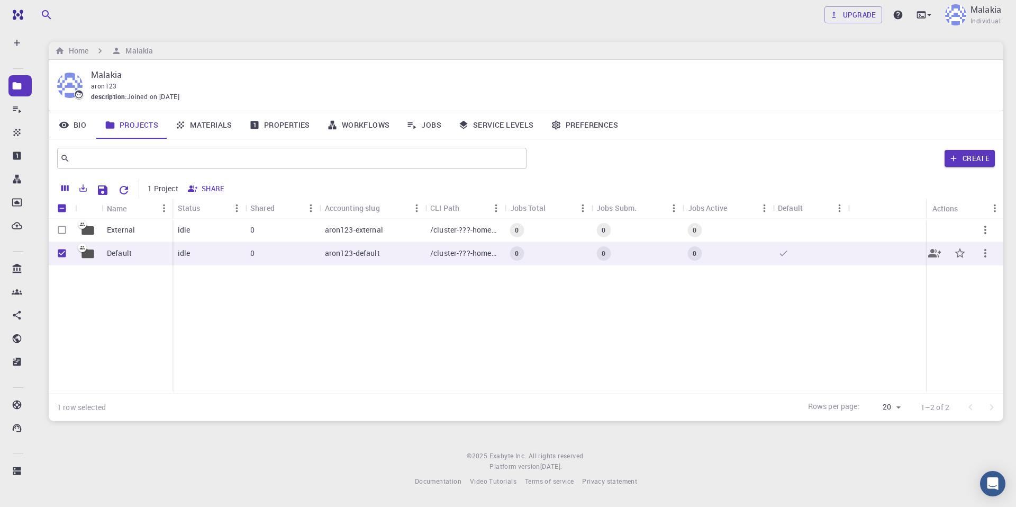
click at [318, 256] on div "0" at bounding box center [282, 253] width 75 height 23
